Goal: Task Accomplishment & Management: Manage account settings

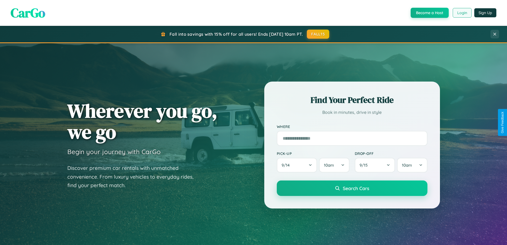
click at [462, 13] on button "Login" at bounding box center [462, 13] width 19 height 10
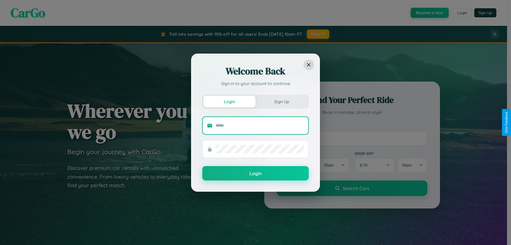
click at [260, 125] on input "text" at bounding box center [260, 125] width 88 height 9
type input "**********"
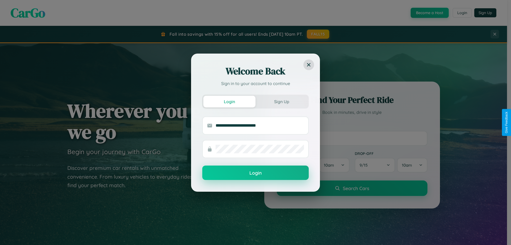
click at [255, 173] on button "Login" at bounding box center [255, 172] width 106 height 14
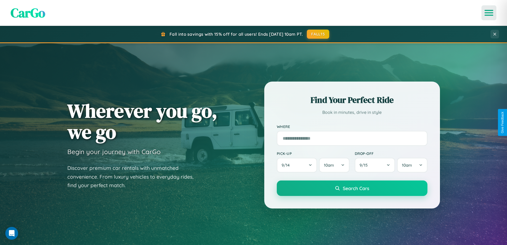
click at [489, 13] on icon "Open menu" at bounding box center [489, 12] width 8 height 5
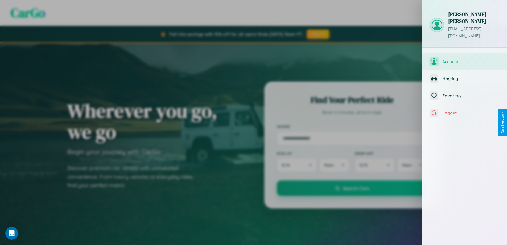
click at [464, 59] on span "Account" at bounding box center [470, 61] width 57 height 5
